Goal: Information Seeking & Learning: Check status

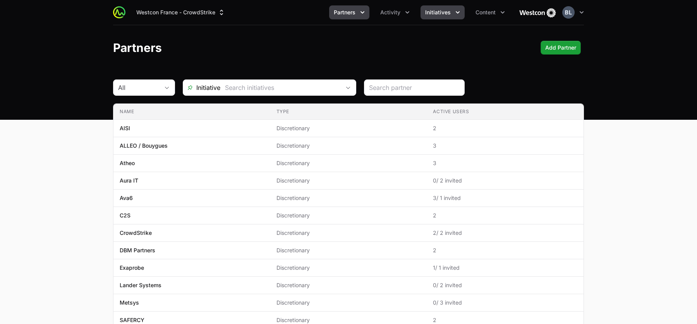
click at [443, 11] on span "Initiatives" at bounding box center [438, 13] width 26 height 8
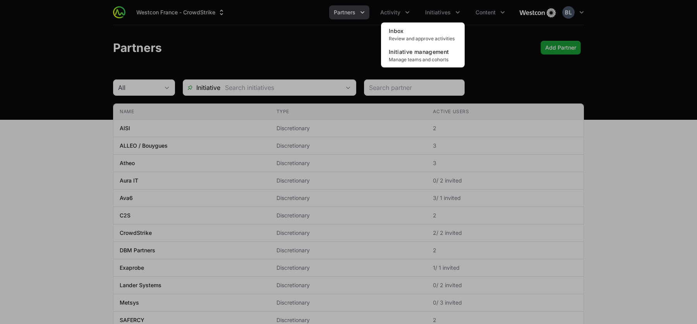
click at [399, 9] on div "Initiatives menu" at bounding box center [348, 162] width 697 height 324
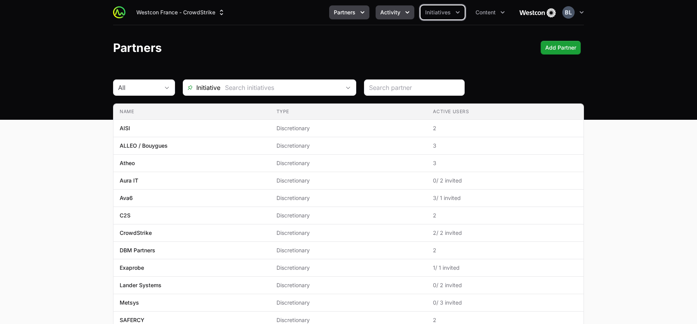
click at [399, 10] on span "Activity" at bounding box center [390, 13] width 20 height 8
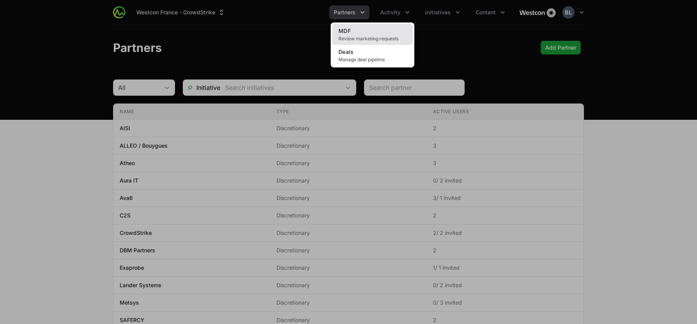
click at [382, 35] on link "MDF Review marketing requests" at bounding box center [372, 34] width 80 height 21
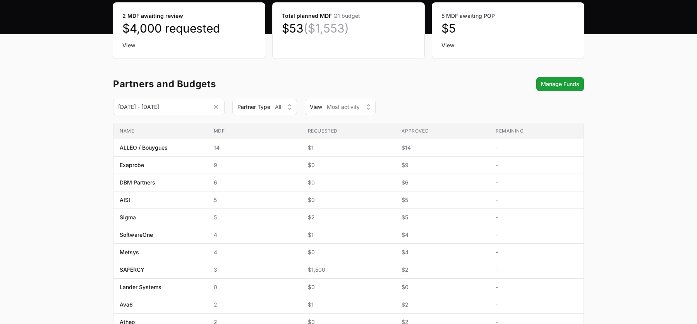
scroll to position [93, 0]
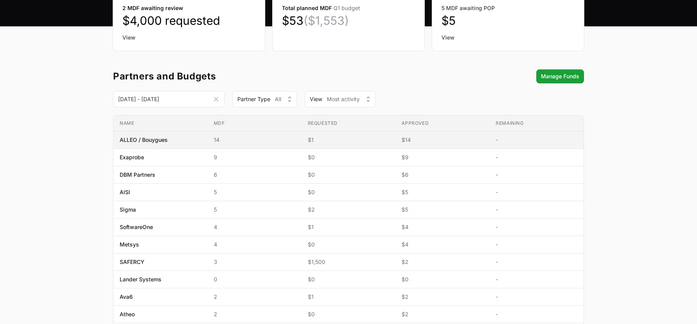
click at [168, 139] on span "ALLEO / Bouygues" at bounding box center [161, 140] width 82 height 8
